Goal: Communication & Community: Ask a question

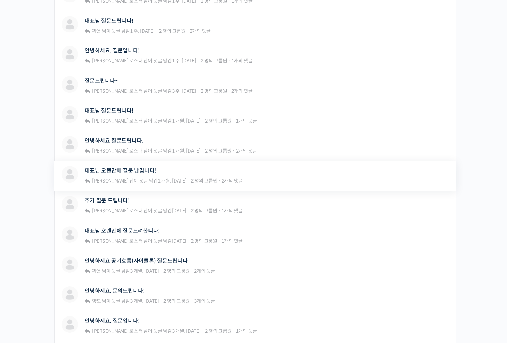
scroll to position [269, 0]
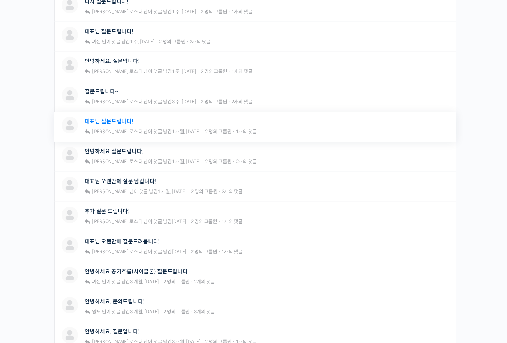
click at [117, 119] on link "대표님 질문드립니다!" at bounding box center [109, 121] width 48 height 7
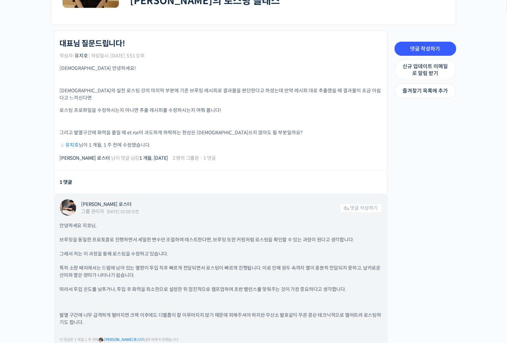
scroll to position [181, 0]
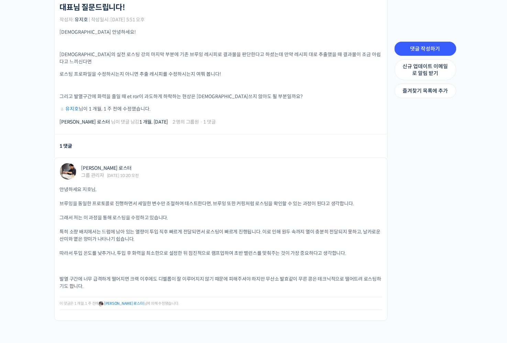
click at [50, 126] on div "Strength Level, 생두별 특징을 살리는 아이덴티티 커피랩 윤원균 대표의 로스팅 클래스 대표님 질문드립니다! 작성자: 유지호 | 작성…" at bounding box center [219, 167] width 344 height 347
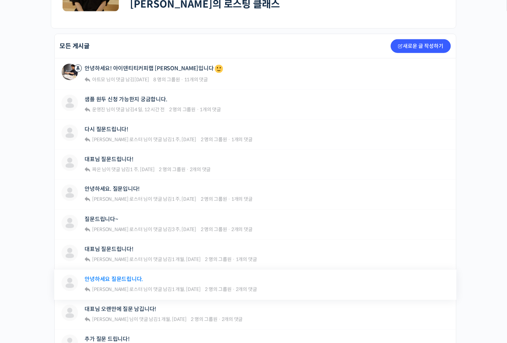
scroll to position [124, 0]
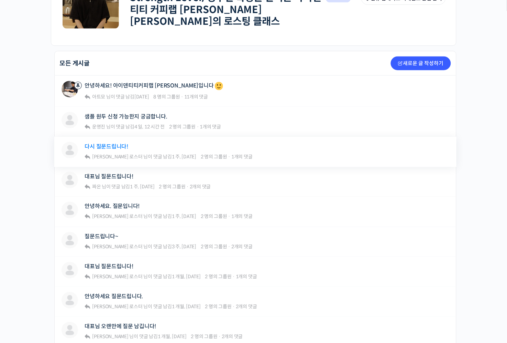
click at [110, 145] on link "다시 질문드립니다!" at bounding box center [107, 146] width 44 height 7
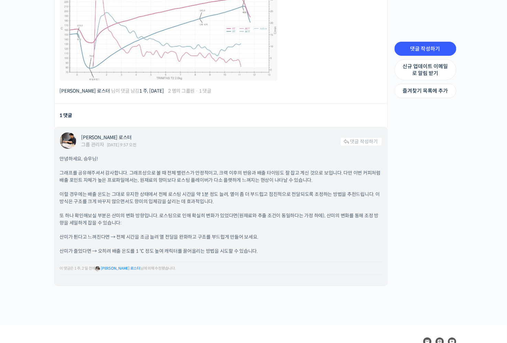
scroll to position [326, 0]
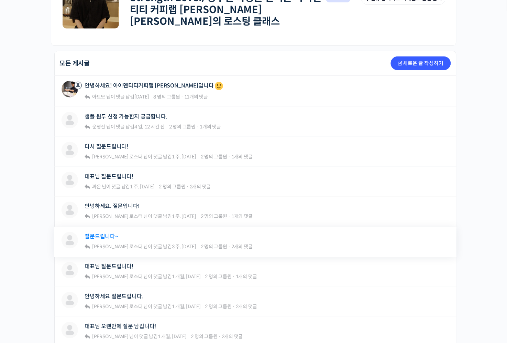
click at [99, 233] on link "질문드립니다~" at bounding box center [101, 236] width 33 height 7
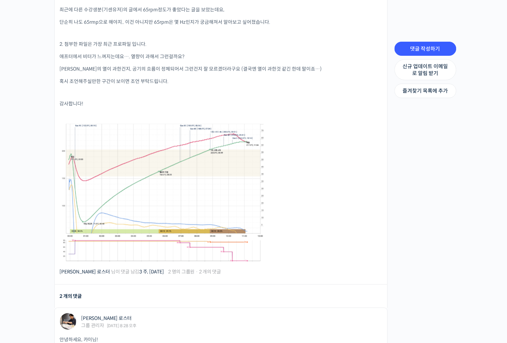
scroll to position [290, 0]
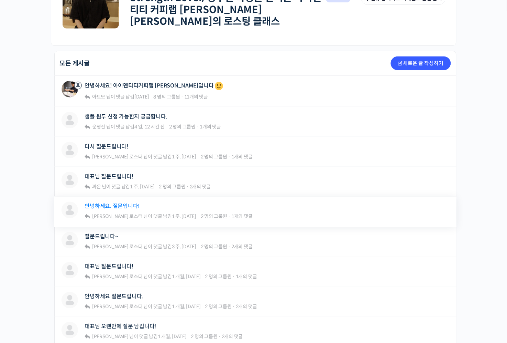
click at [119, 203] on link "안녕하세요. 질문입니다!" at bounding box center [112, 206] width 55 height 7
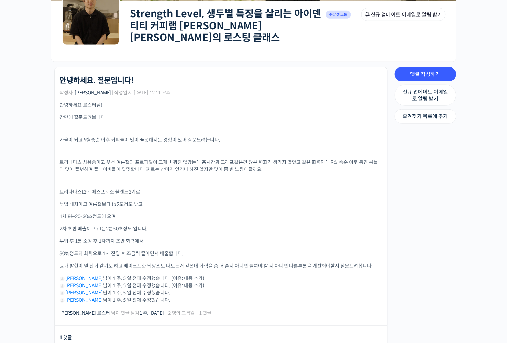
scroll to position [108, 0]
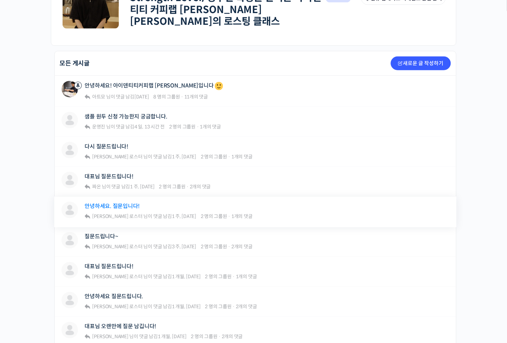
click at [115, 204] on link "안녕하세요. 질문입니다!" at bounding box center [112, 206] width 55 height 7
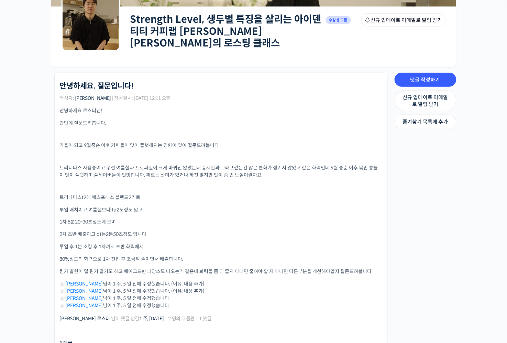
scroll to position [108, 0]
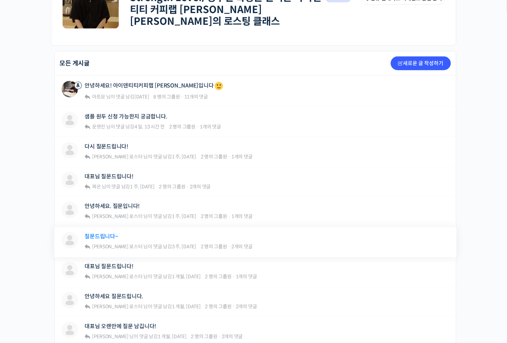
click at [107, 233] on link "질문드립니다~" at bounding box center [101, 236] width 33 height 7
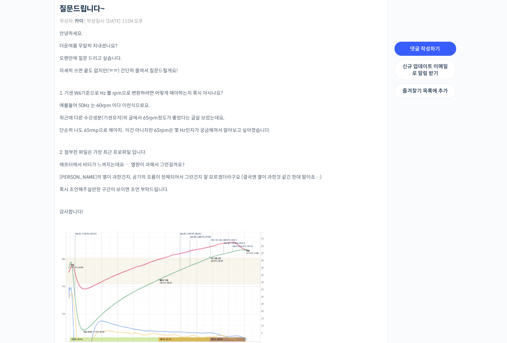
scroll to position [181, 0]
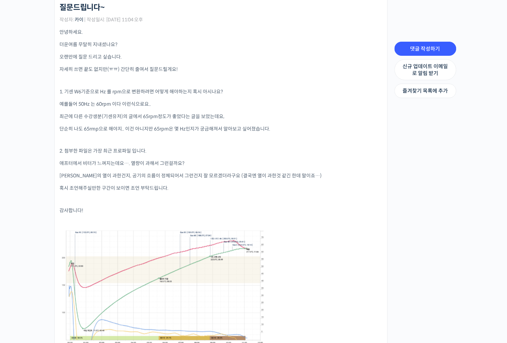
drag, startPoint x: 113, startPoint y: 218, endPoint x: 116, endPoint y: 212, distance: 7.3
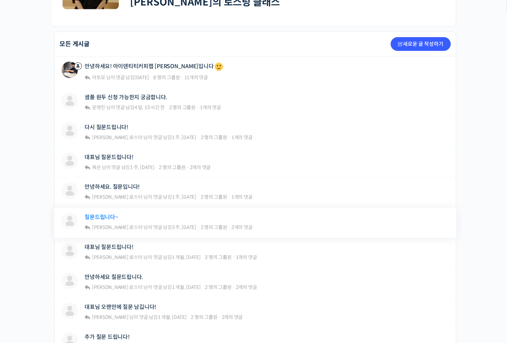
scroll to position [160, 0]
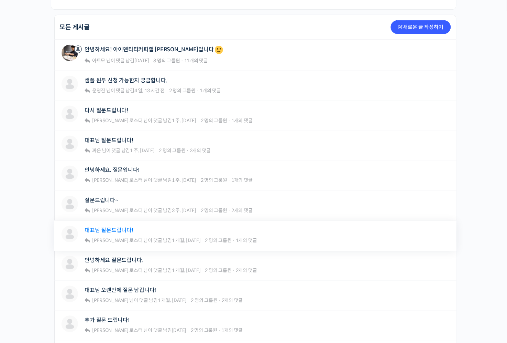
click at [113, 227] on link "대표님 질문드립니다!" at bounding box center [109, 230] width 48 height 7
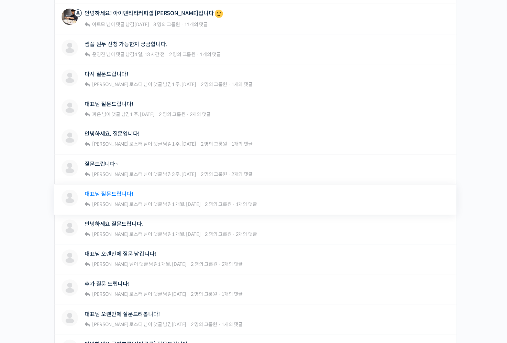
click at [113, 224] on div "안녕하세요 질문드립니다." at bounding box center [171, 223] width 172 height 9
click at [113, 224] on link "안녕하세요 질문드립니다." at bounding box center [114, 224] width 58 height 7
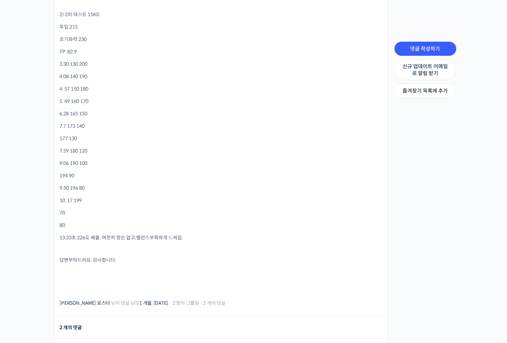
scroll to position [526, 0]
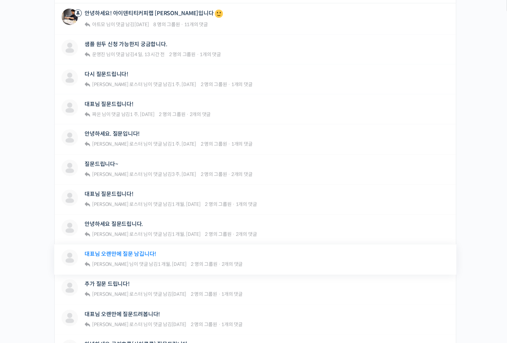
click at [133, 251] on link "대표님 오랜만에 질문 남깁니다!" at bounding box center [121, 254] width 72 height 7
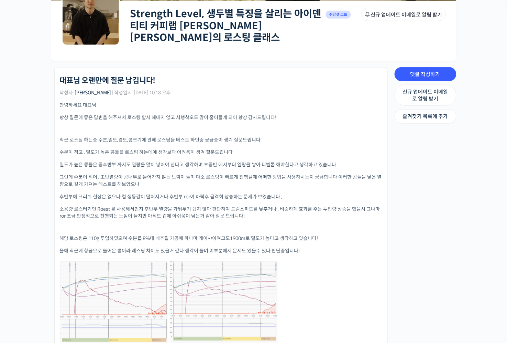
scroll to position [108, 0]
click at [42, 145] on div "Strength Level, 생두별 특징을 살리는 아이덴티티 커피랩 윤원균 대표의 로스팅 클래스 Private 수강생 그룹 그룹원 신규 업데이…" at bounding box center [253, 290] width 507 height 744
click at [23, 208] on div "Strength Level, 생두별 특징을 살리는 아이덴티티 커피랩 윤원균 대표의 로스팅 클래스 Private 수강생 그룹 그룹원 신규 업데이…" at bounding box center [253, 290] width 507 height 744
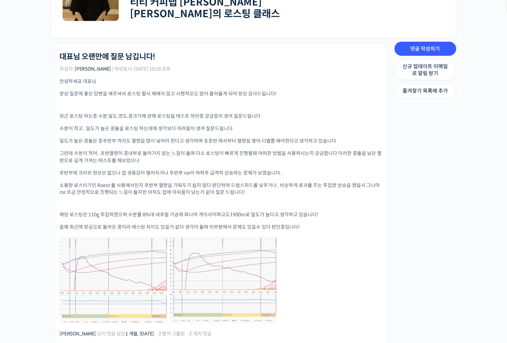
scroll to position [145, 0]
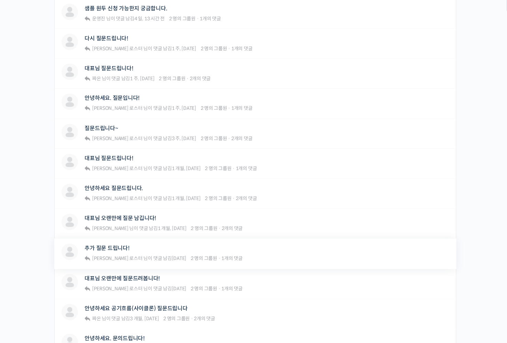
scroll to position [232, 0]
click at [110, 245] on link "추가 질문 드립니다!" at bounding box center [107, 248] width 45 height 7
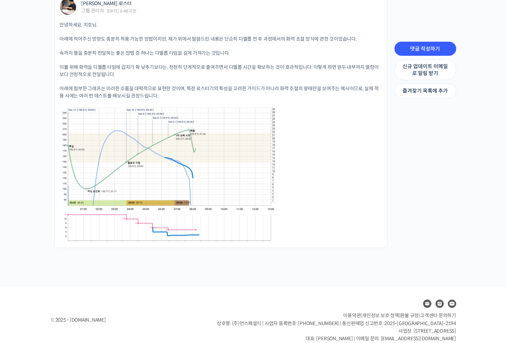
scroll to position [451, 0]
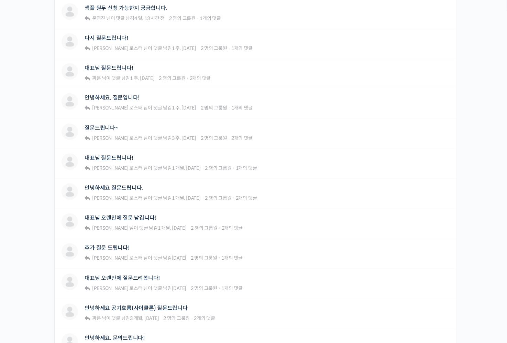
click at [38, 219] on div "Strength Level, 생두별 특징을 살리는 아이덴티티 커피랩 윤원균 대표의 로스팅 클래스 Private 수강생 그룹 그룹원 신규 업데이…" at bounding box center [253, 146] width 507 height 704
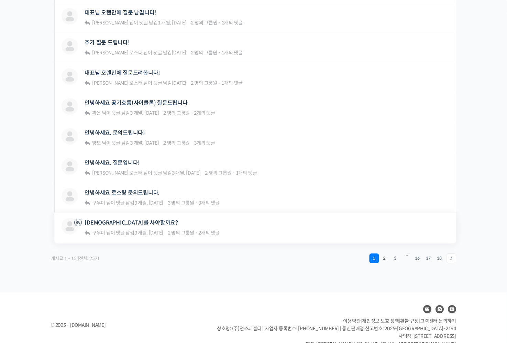
scroll to position [450, 0]
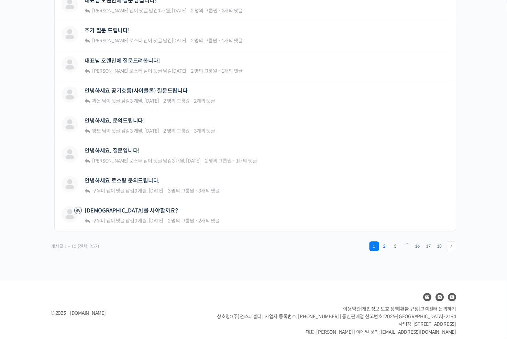
click at [382, 241] on link "2" at bounding box center [385, 246] width 10 height 10
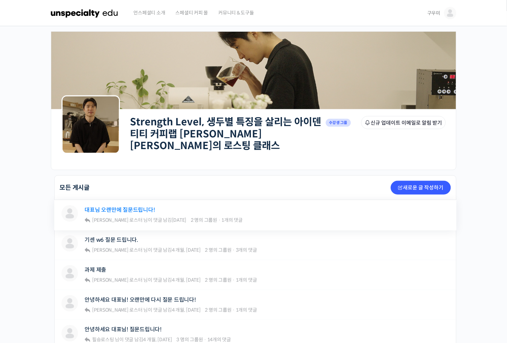
click at [106, 206] on link "대표님 오랜만에 질문드립니다!" at bounding box center [120, 209] width 70 height 7
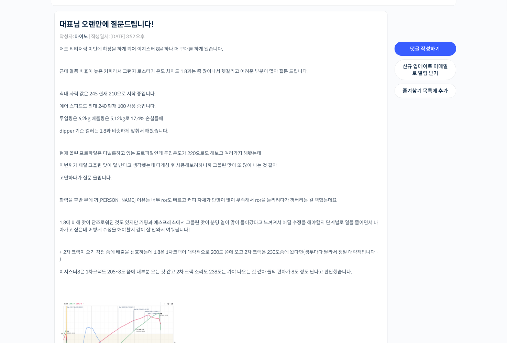
scroll to position [181, 0]
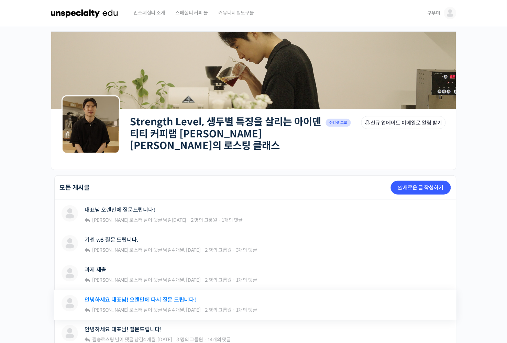
scroll to position [36, 0]
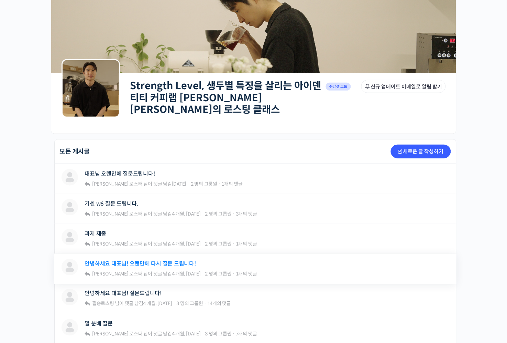
click at [95, 260] on link "안녕하세요 대표님! 오랜만에 다시 질문 드립니다!" at bounding box center [140, 263] width 111 height 7
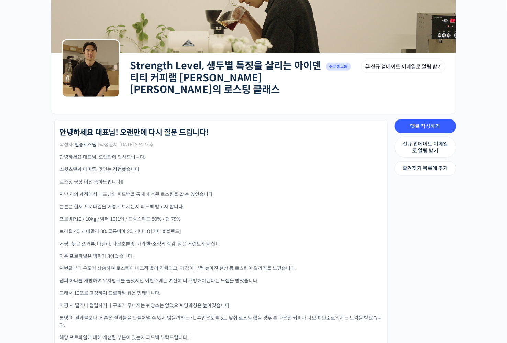
scroll to position [72, 0]
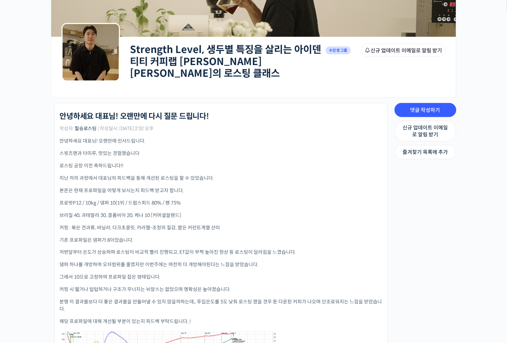
click at [1, 214] on div "Strength Level, 생두별 특징을 살리는 아이덴티티 커피랩 윤원균 대표의 로스팅 클래스 Private 수강생 그룹 그룹원 신규 업데이…" at bounding box center [253, 339] width 507 height 771
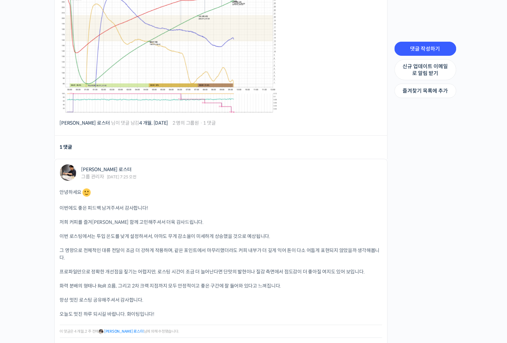
scroll to position [434, 0]
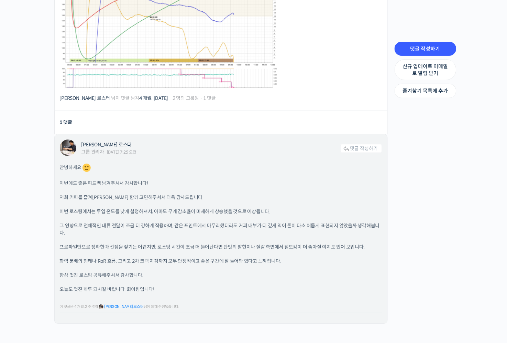
drag, startPoint x: 139, startPoint y: 221, endPoint x: 123, endPoint y: 223, distance: 15.9
